Goal: Check status: Check status

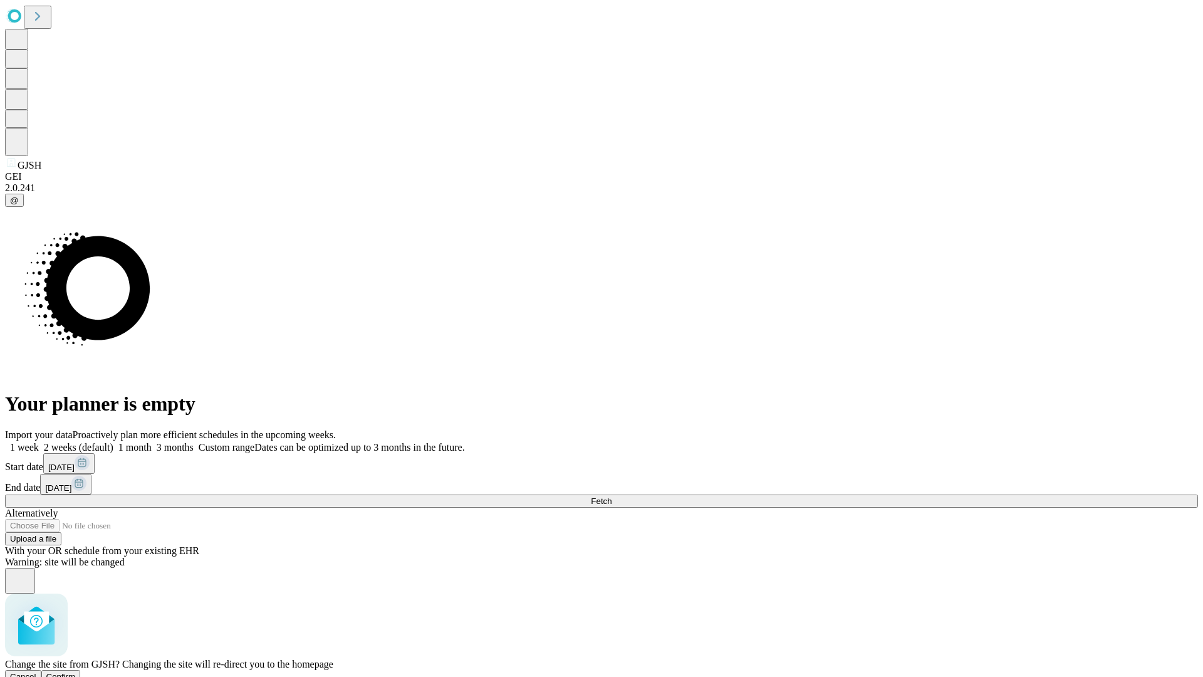
click at [76, 672] on span "Confirm" at bounding box center [60, 676] width 29 height 9
click at [113, 442] on label "2 weeks (default)" at bounding box center [76, 447] width 75 height 11
click at [612, 496] on span "Fetch" at bounding box center [601, 500] width 21 height 9
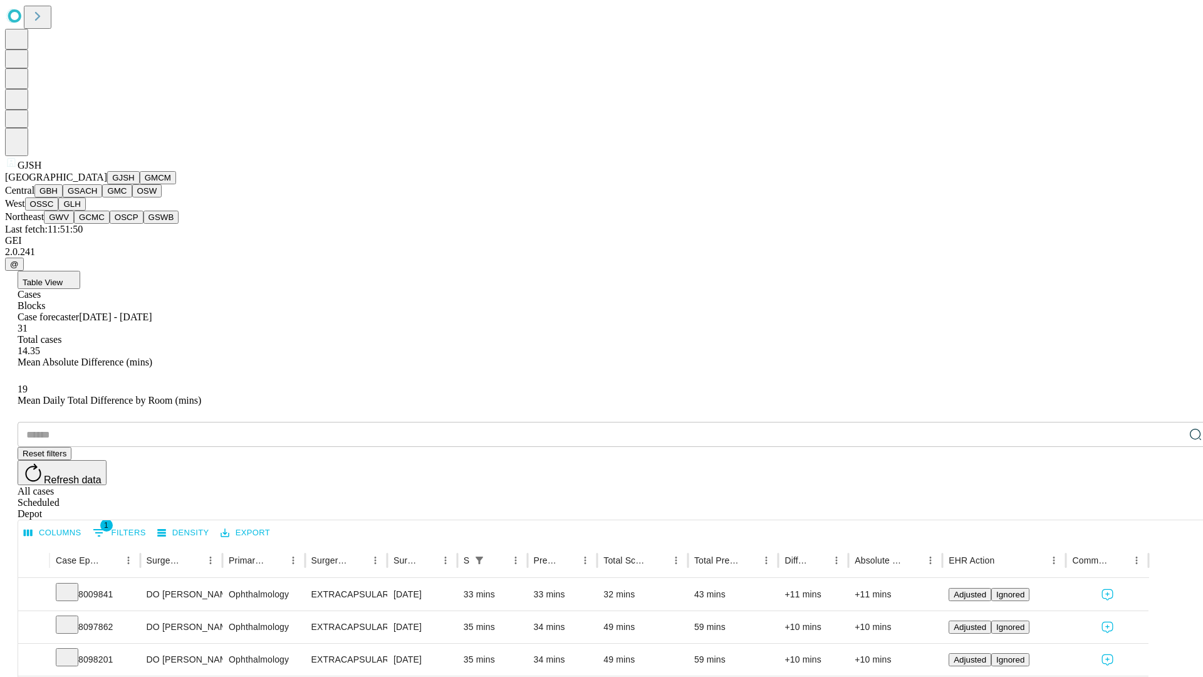
click at [140, 184] on button "GMCM" at bounding box center [158, 177] width 36 height 13
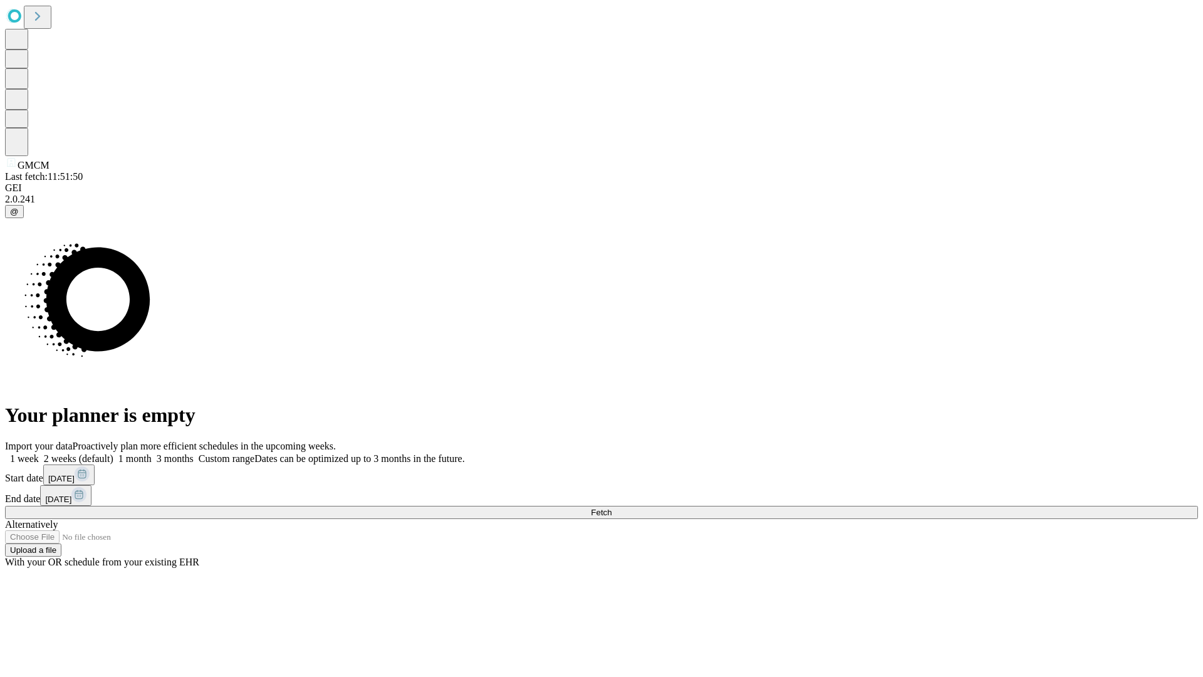
click at [113, 453] on label "2 weeks (default)" at bounding box center [76, 458] width 75 height 11
click at [612, 508] on span "Fetch" at bounding box center [601, 512] width 21 height 9
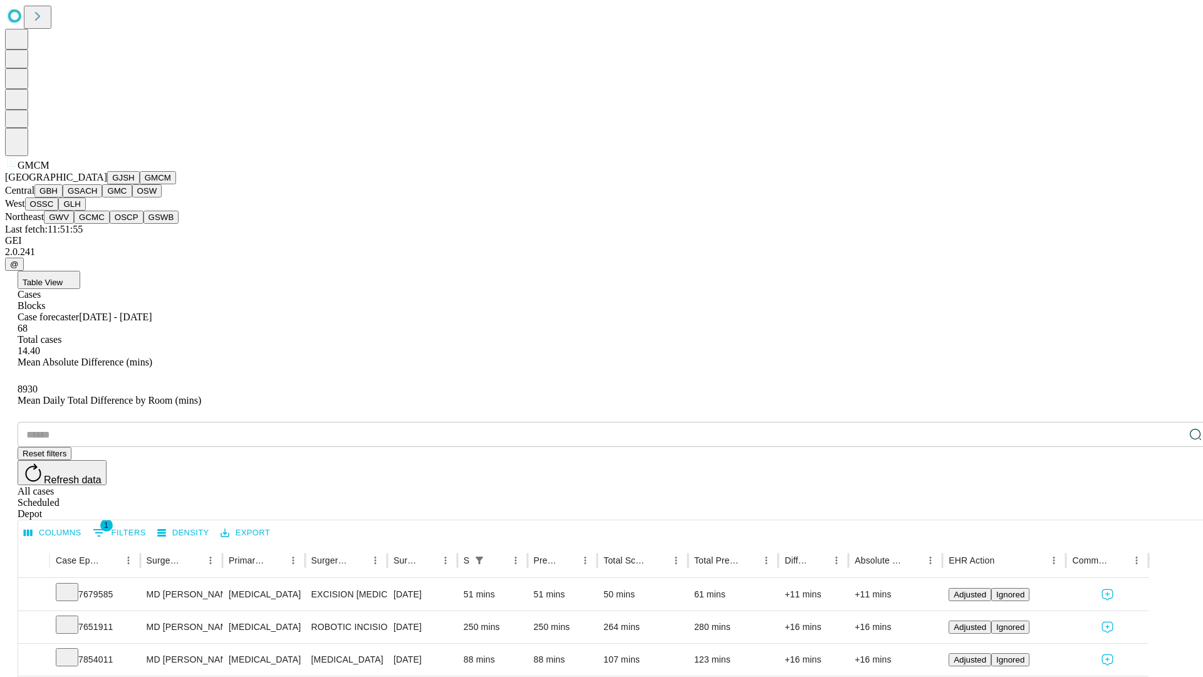
click at [63, 197] on button "GBH" at bounding box center [48, 190] width 28 height 13
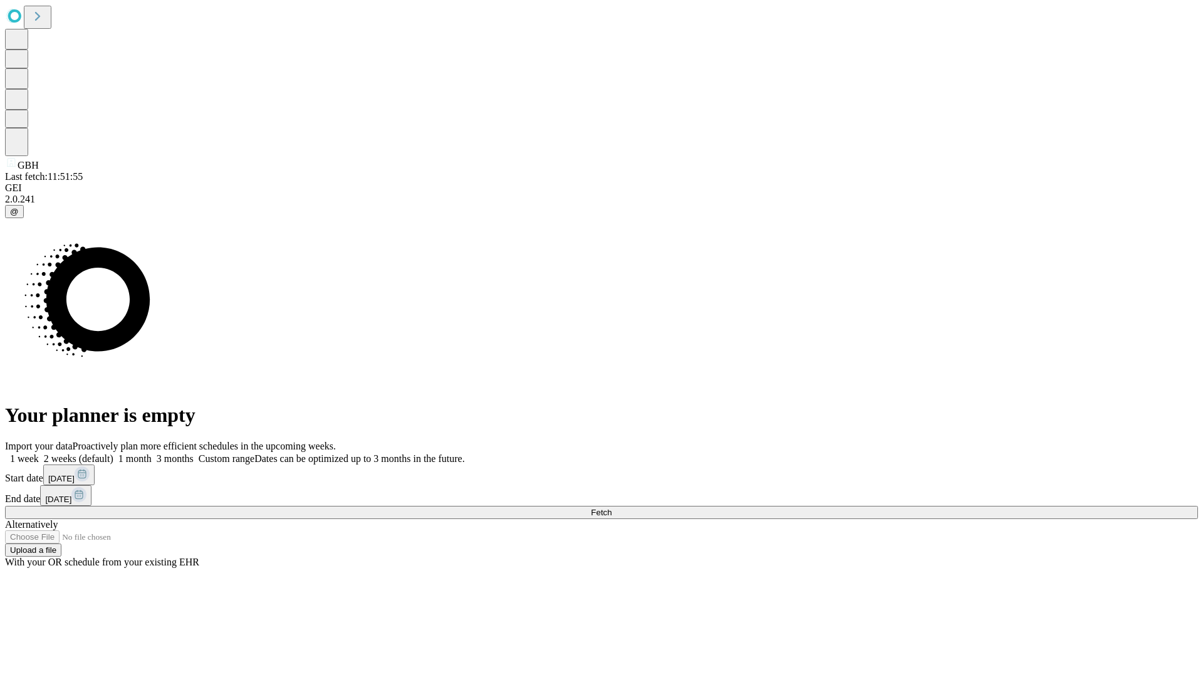
click at [113, 453] on label "2 weeks (default)" at bounding box center [76, 458] width 75 height 11
click at [612, 508] on span "Fetch" at bounding box center [601, 512] width 21 height 9
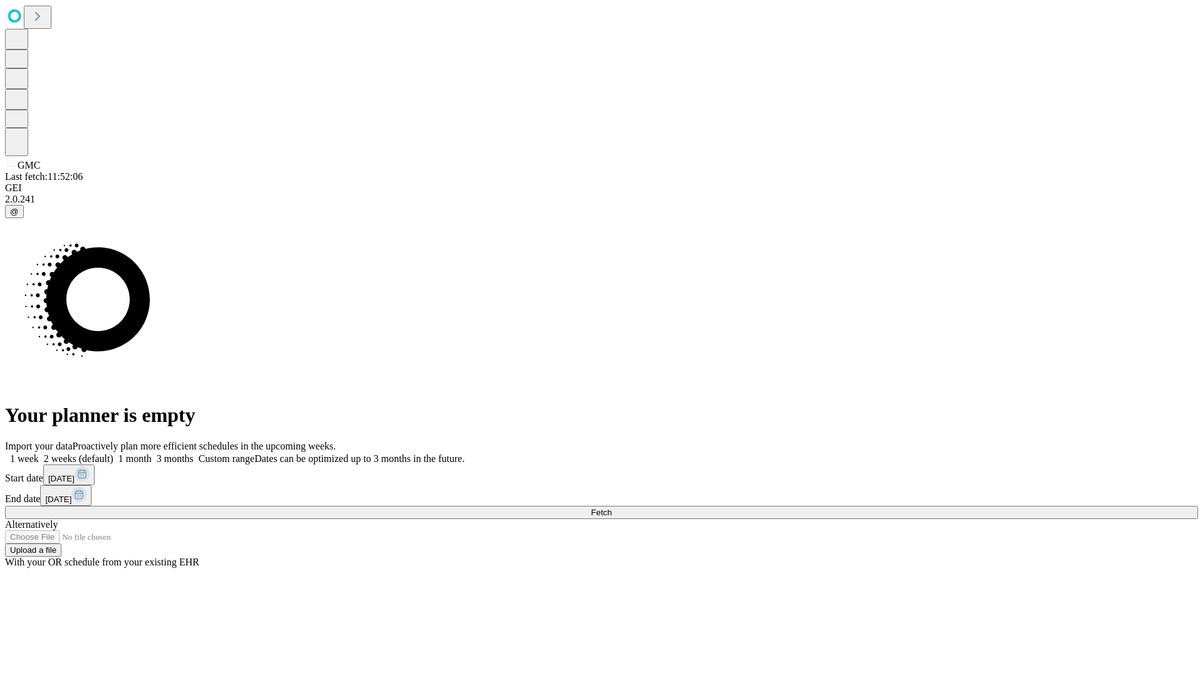
click at [612, 508] on span "Fetch" at bounding box center [601, 512] width 21 height 9
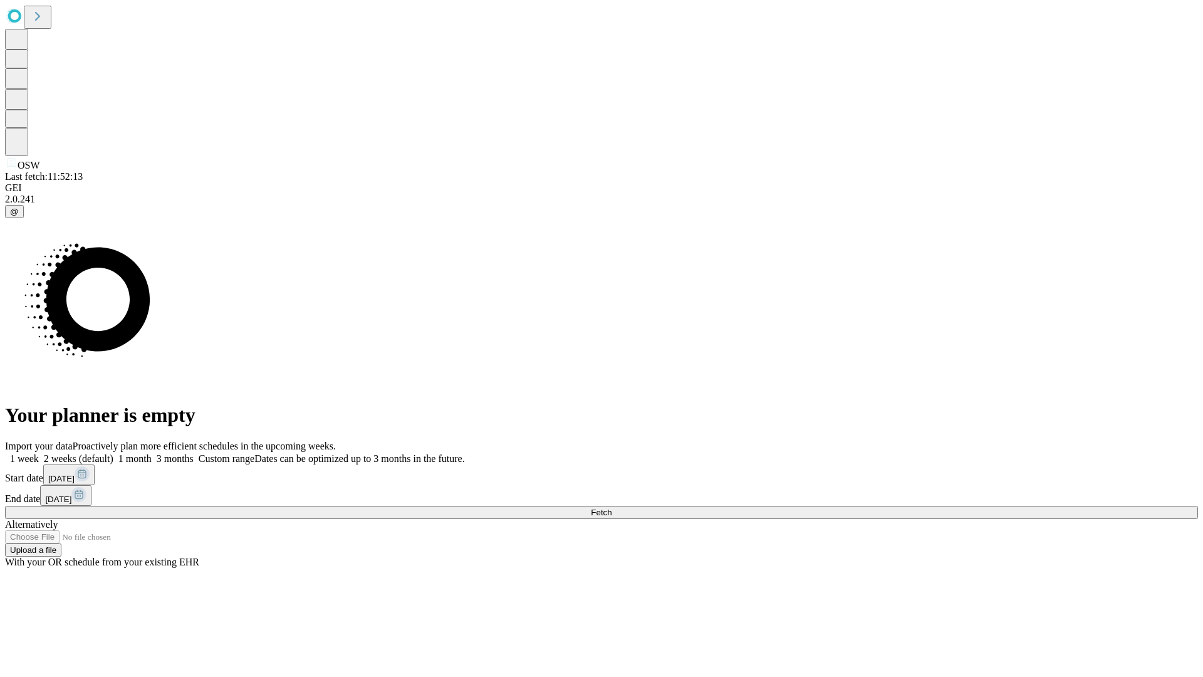
click at [113, 453] on label "2 weeks (default)" at bounding box center [76, 458] width 75 height 11
click at [612, 508] on span "Fetch" at bounding box center [601, 512] width 21 height 9
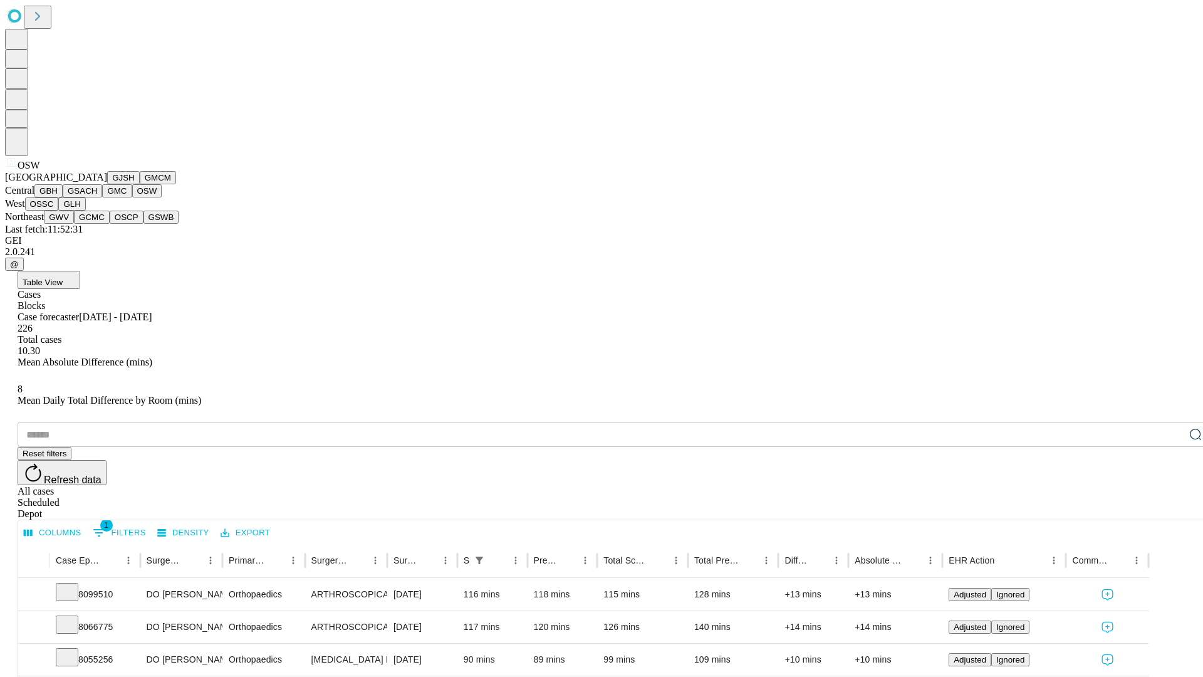
click at [59, 211] on button "OSSC" at bounding box center [42, 203] width 34 height 13
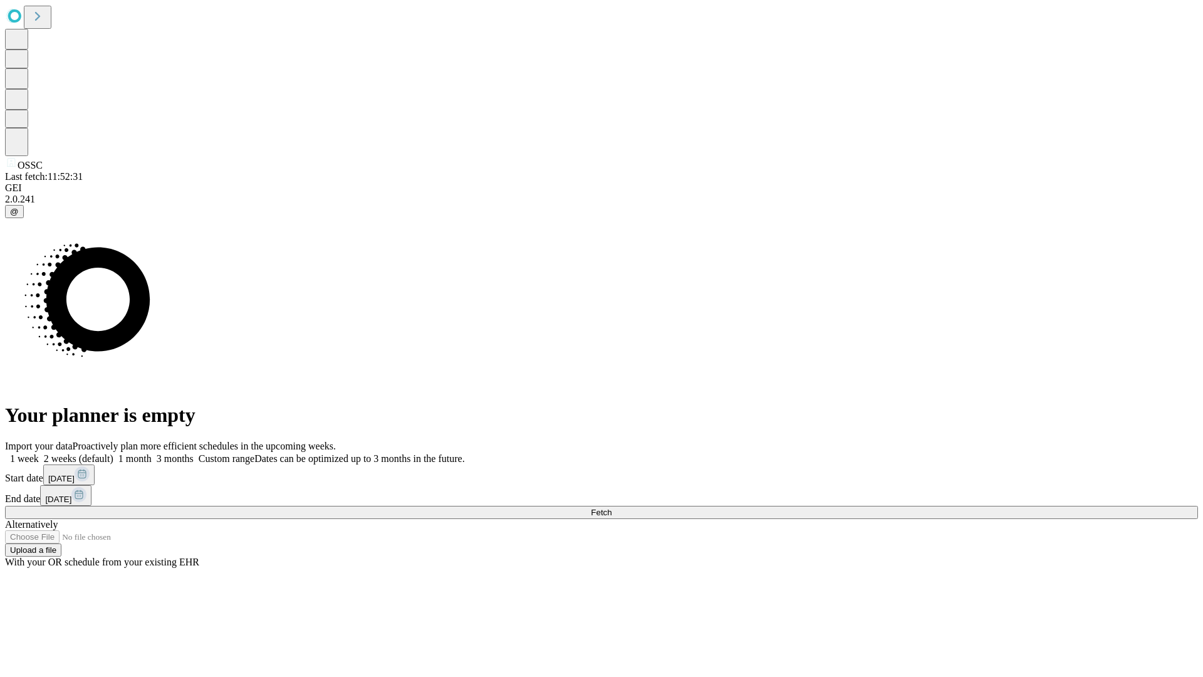
click at [113, 453] on label "2 weeks (default)" at bounding box center [76, 458] width 75 height 11
click at [612, 508] on span "Fetch" at bounding box center [601, 512] width 21 height 9
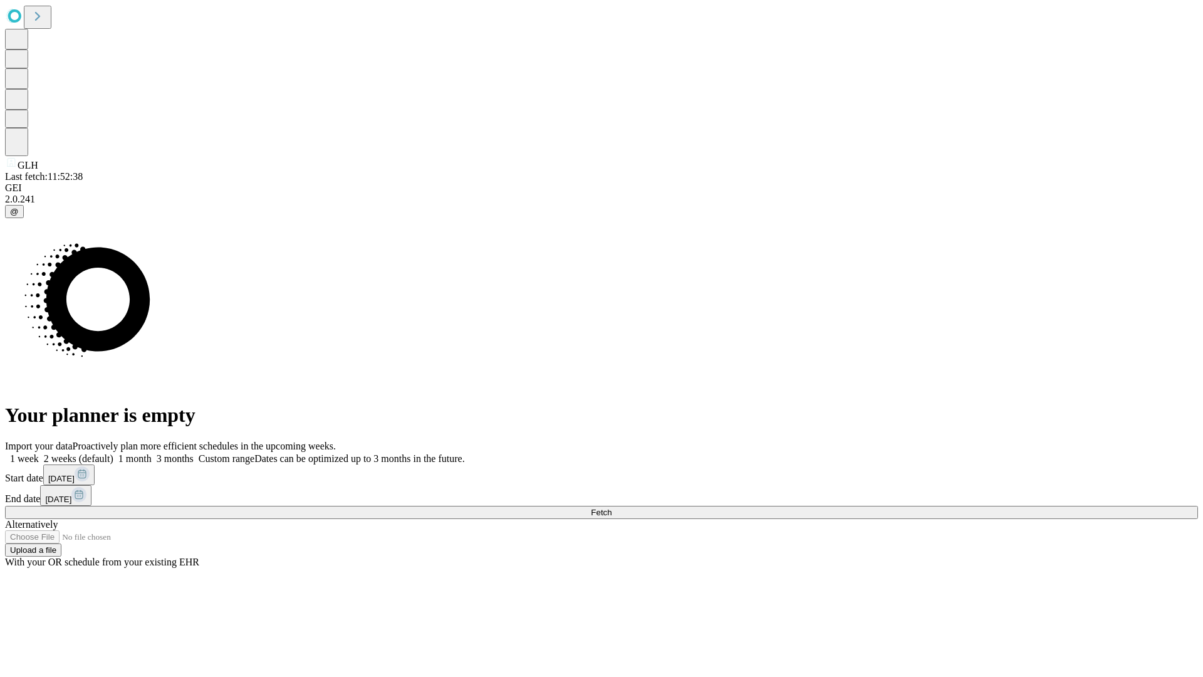
click at [113, 453] on label "2 weeks (default)" at bounding box center [76, 458] width 75 height 11
click at [612, 508] on span "Fetch" at bounding box center [601, 512] width 21 height 9
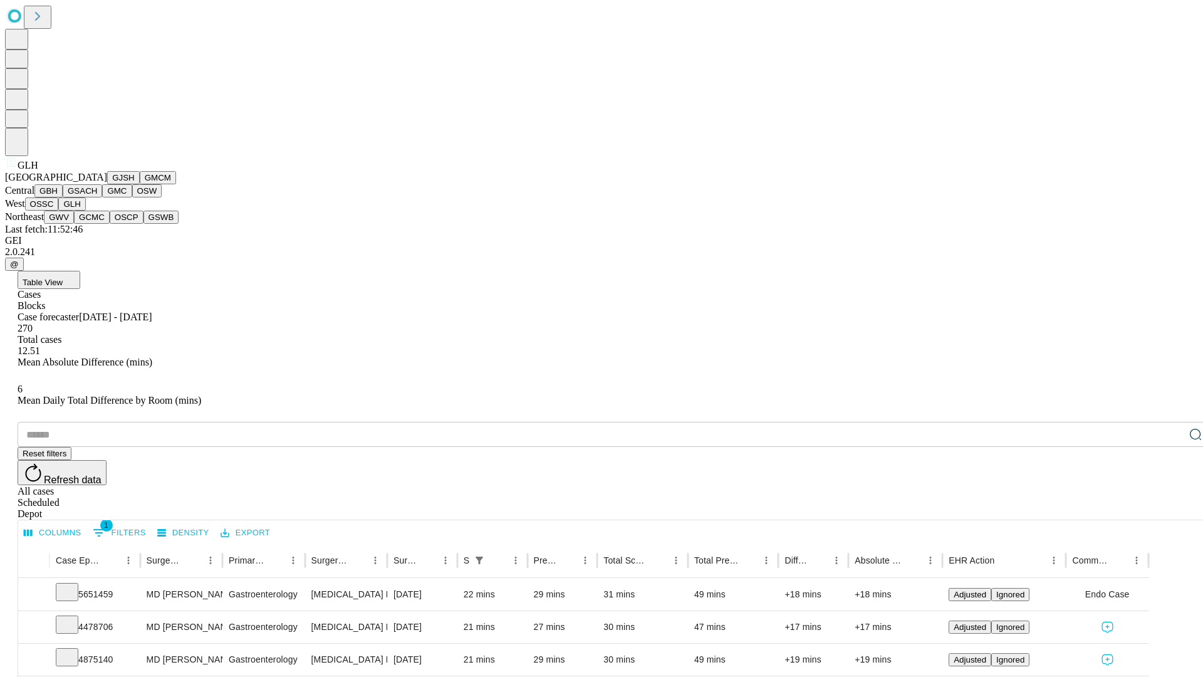
click at [74, 224] on button "GWV" at bounding box center [59, 217] width 30 height 13
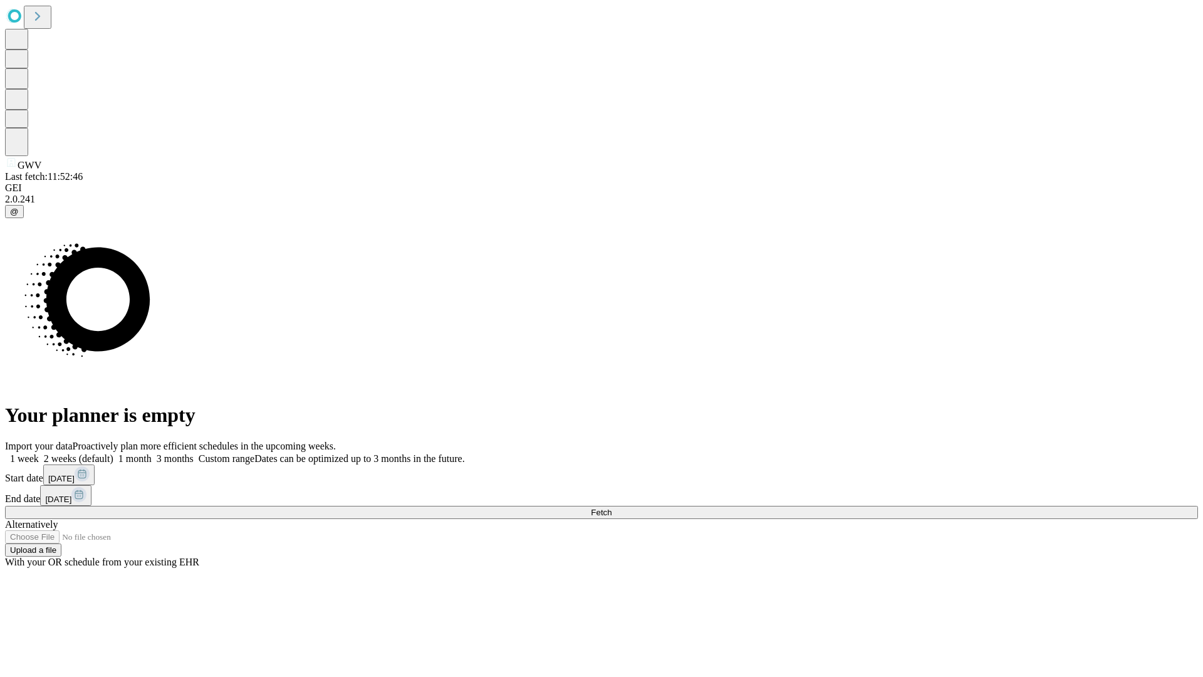
click at [113, 453] on label "2 weeks (default)" at bounding box center [76, 458] width 75 height 11
click at [612, 508] on span "Fetch" at bounding box center [601, 512] width 21 height 9
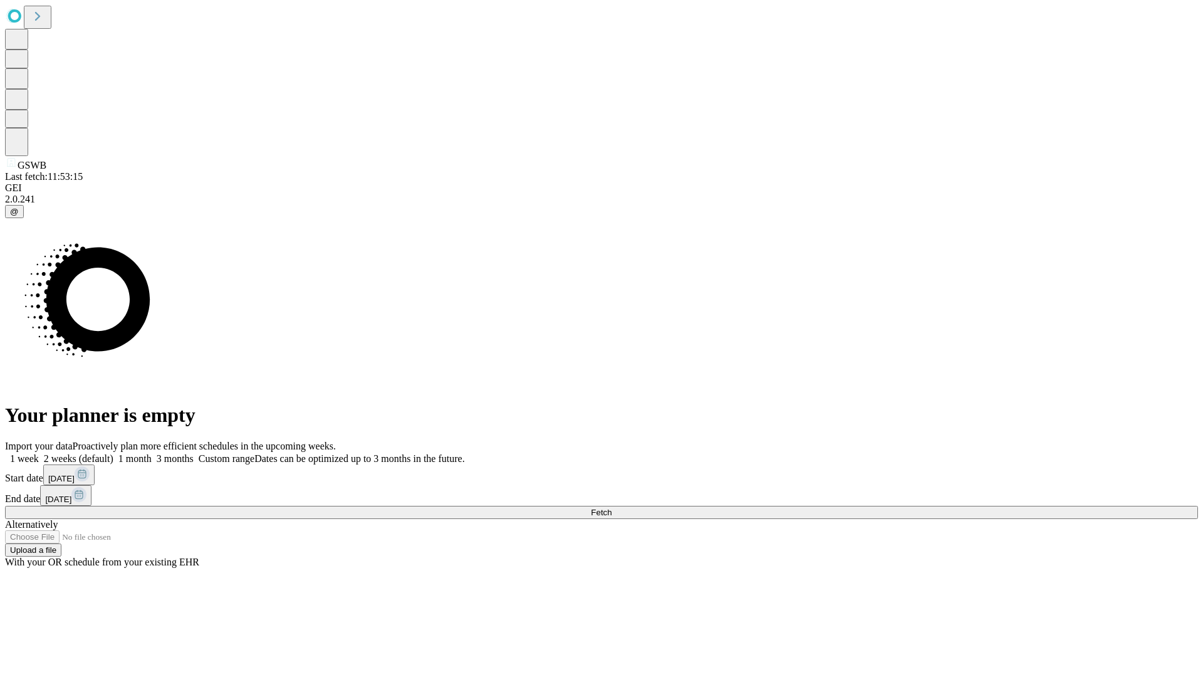
click at [612, 508] on span "Fetch" at bounding box center [601, 512] width 21 height 9
